Goal: Information Seeking & Learning: Learn about a topic

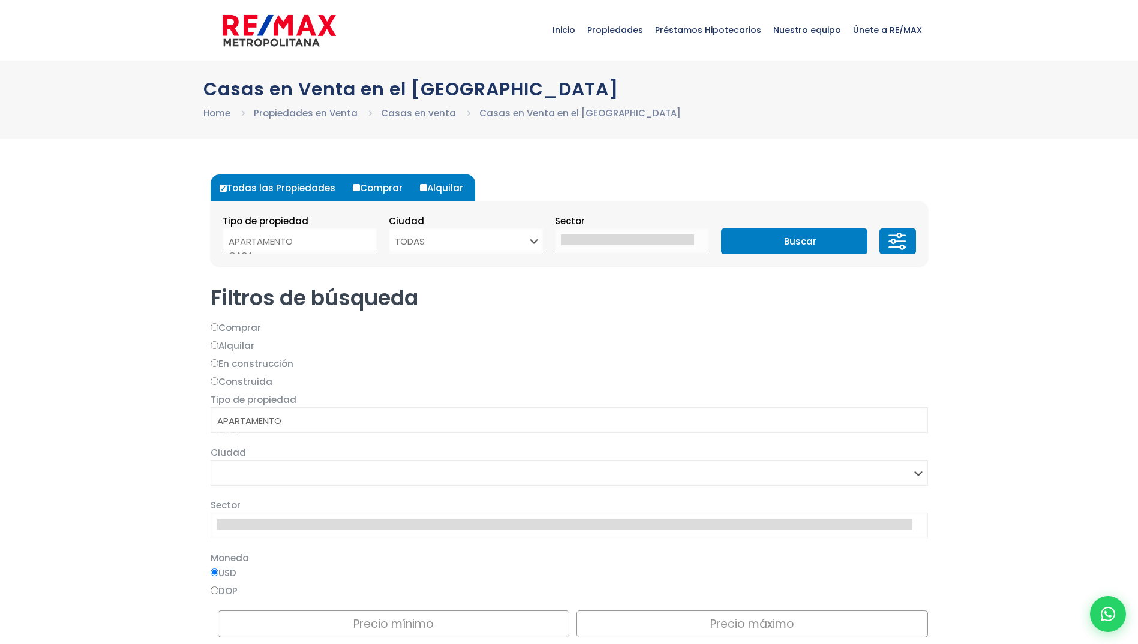
select select
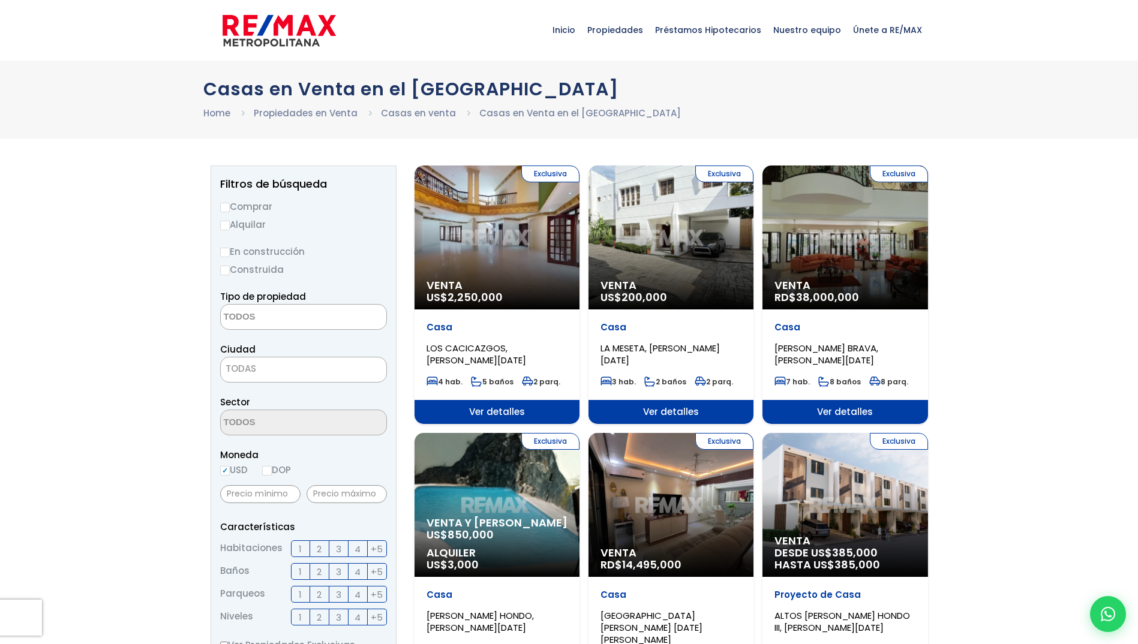
click at [516, 220] on div "Exclusiva Venta US$ 2,250,000" at bounding box center [496, 238] width 165 height 144
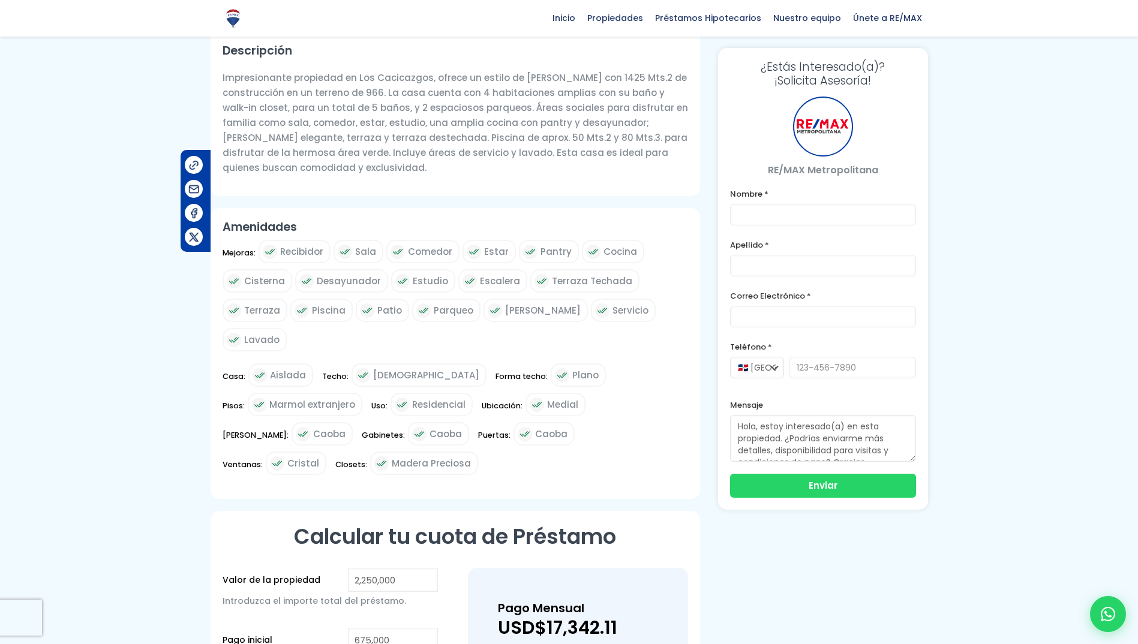
scroll to position [37, 0]
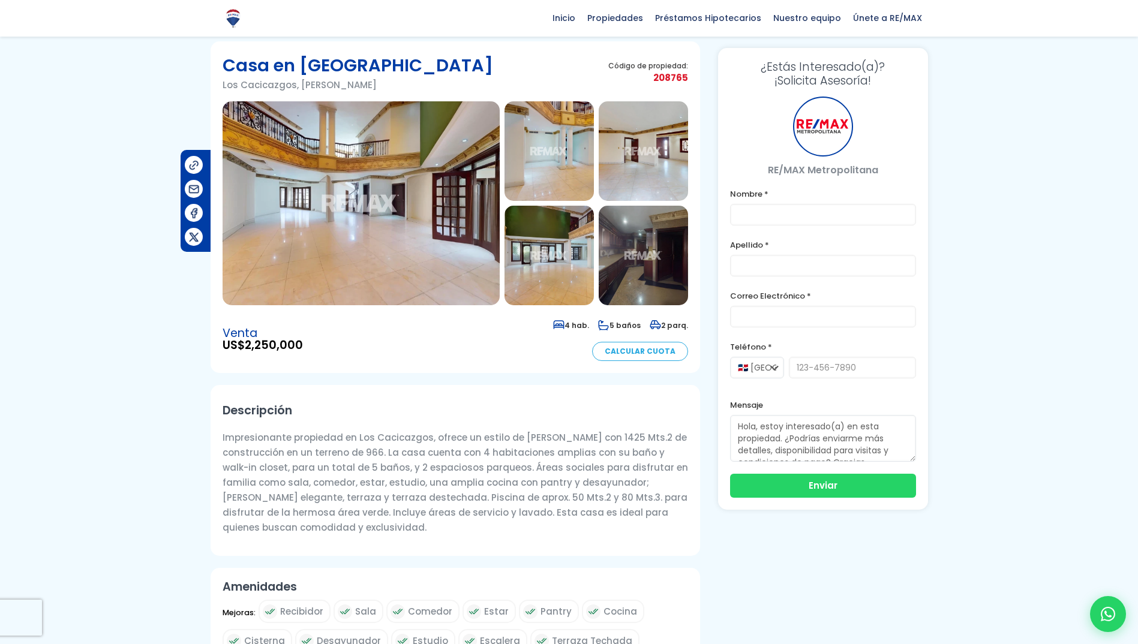
click at [629, 250] on img at bounding box center [643, 256] width 89 height 100
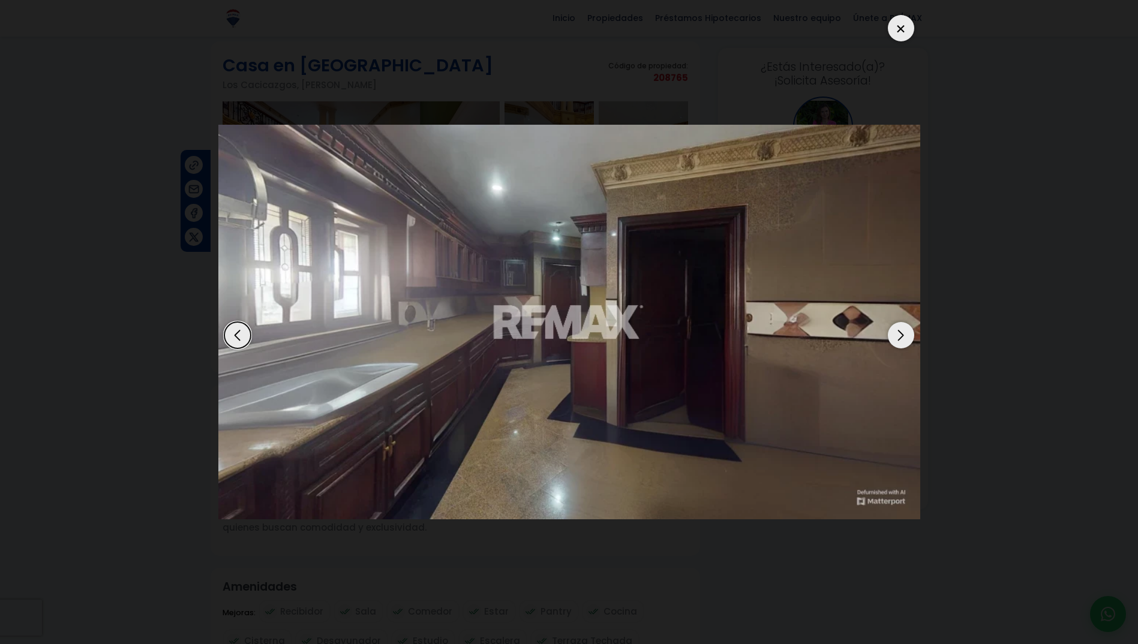
click at [882, 324] on img "5 / 6" at bounding box center [569, 322] width 702 height 395
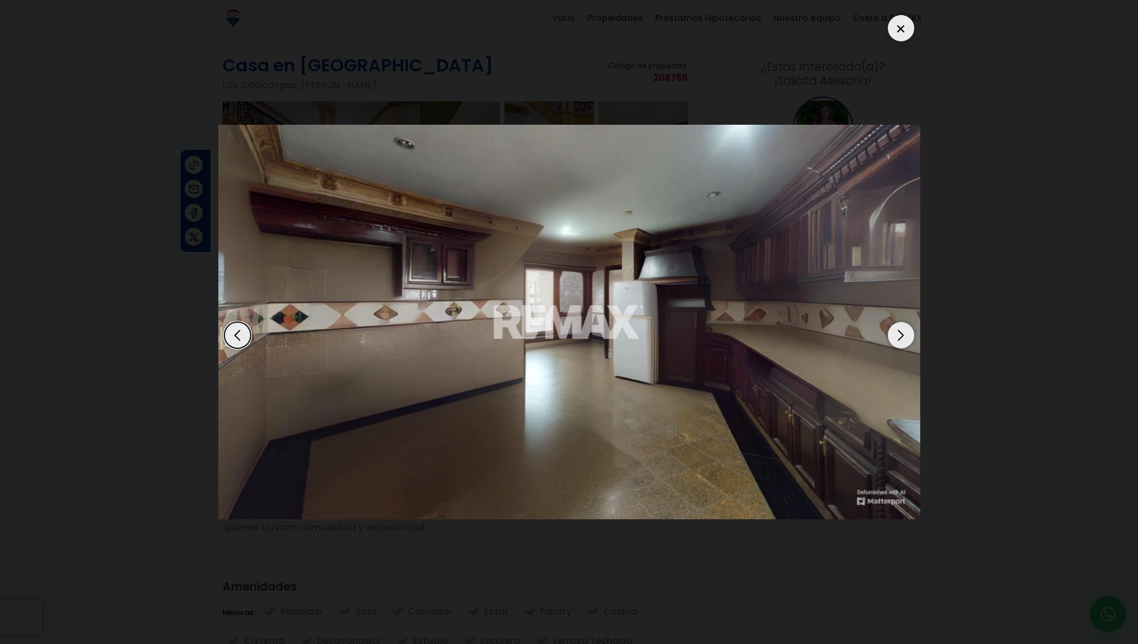
click at [902, 331] on div "Next slide" at bounding box center [901, 335] width 26 height 26
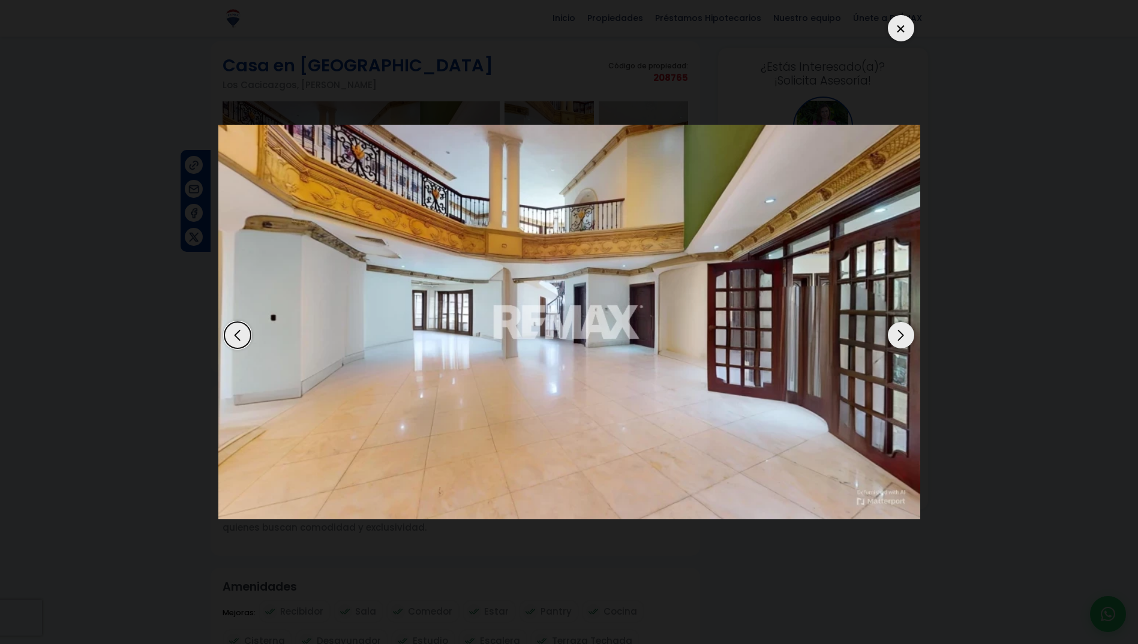
click at [902, 331] on div "Next slide" at bounding box center [901, 335] width 26 height 26
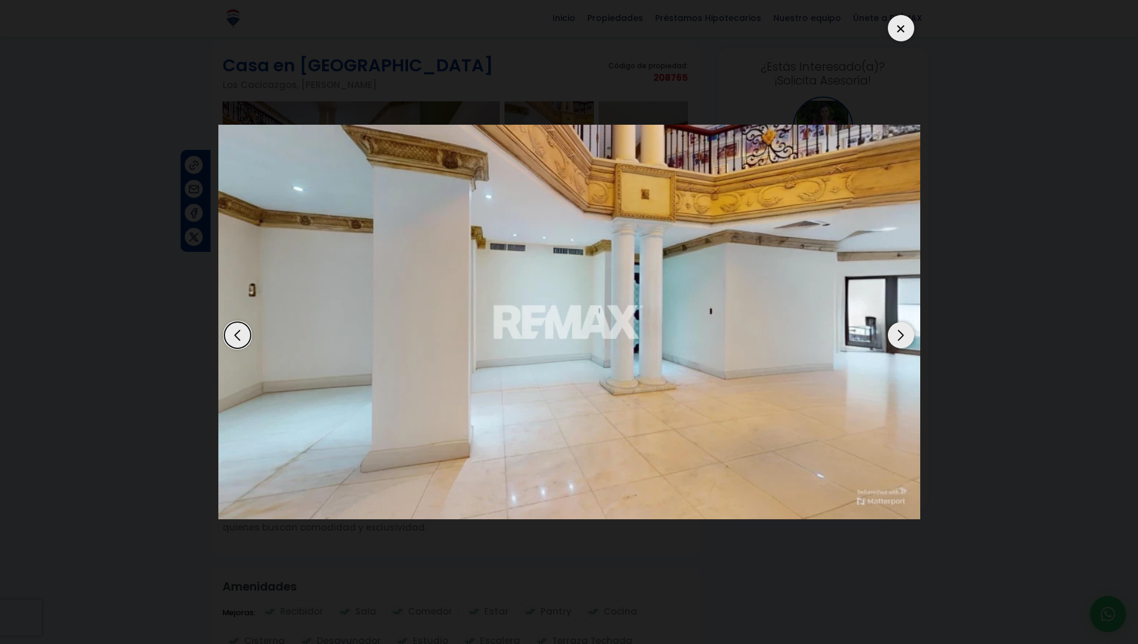
click at [902, 331] on div "Next slide" at bounding box center [901, 335] width 26 height 26
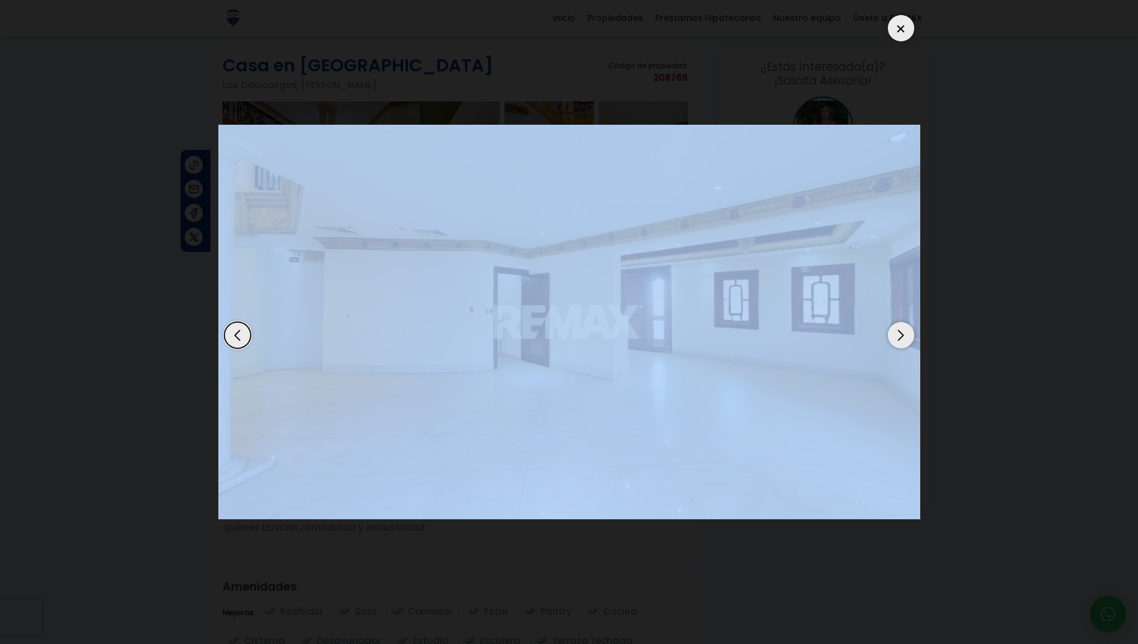
click at [902, 331] on div "Next slide" at bounding box center [901, 335] width 26 height 26
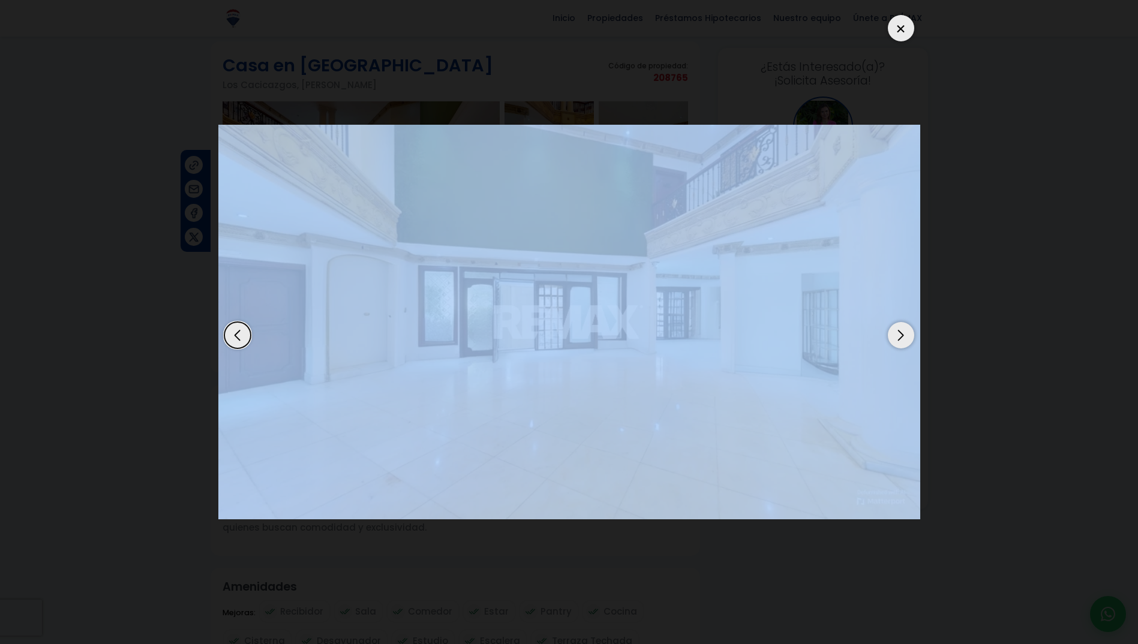
click at [902, 331] on div "Next slide" at bounding box center [901, 335] width 26 height 26
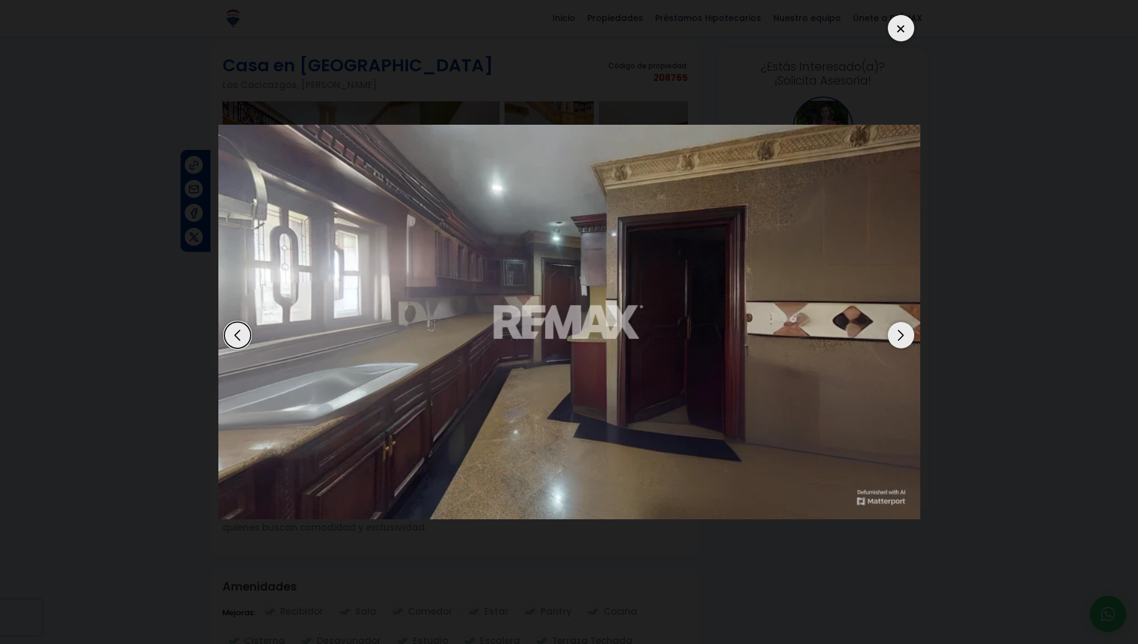
click at [913, 320] on img "5 / 6" at bounding box center [569, 322] width 702 height 395
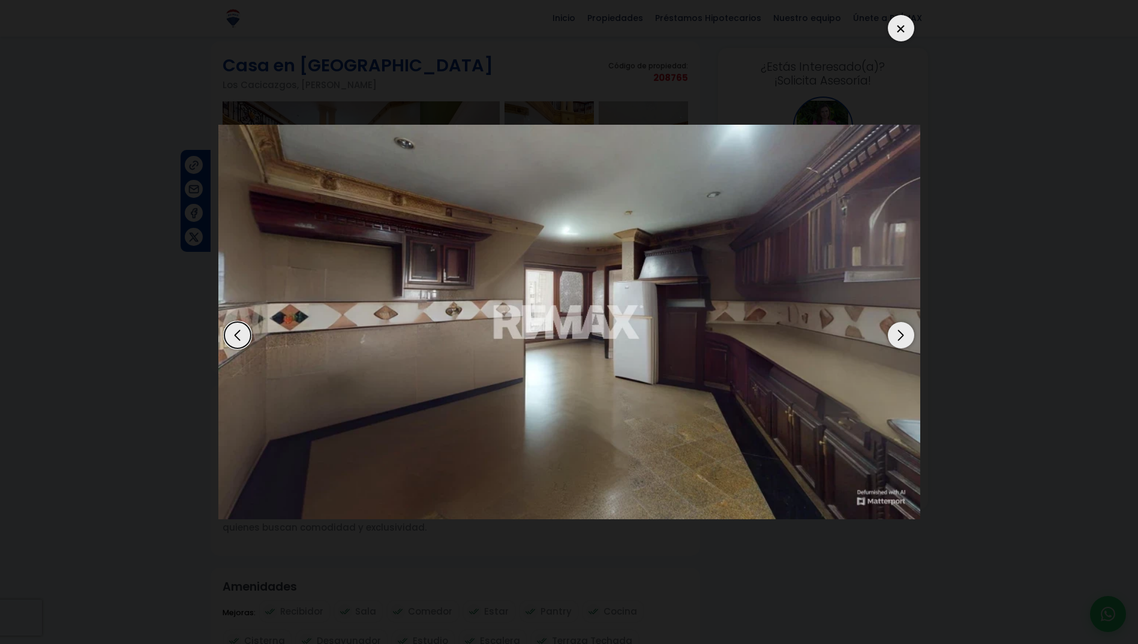
click at [929, 281] on dialog at bounding box center [569, 322] width 720 height 644
click at [209, 98] on dialog at bounding box center [569, 322] width 720 height 644
click at [883, 24] on div "6 / 6" at bounding box center [569, 322] width 702 height 626
